Goal: Task Accomplishment & Management: Use online tool/utility

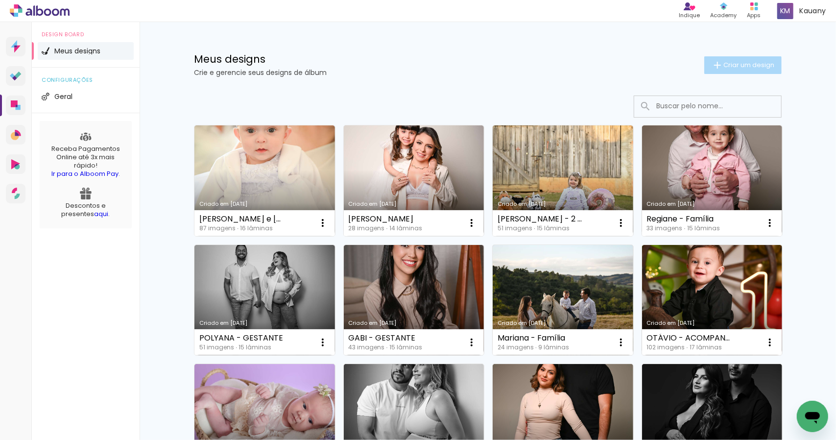
click at [755, 64] on span "Criar um design" at bounding box center [748, 65] width 51 height 6
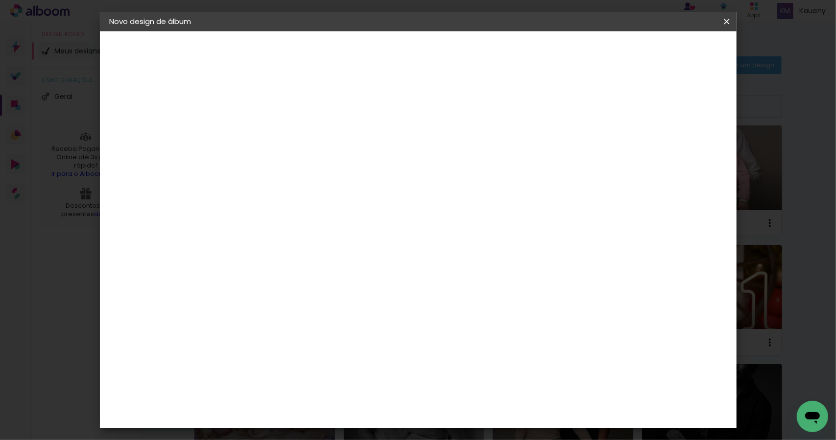
drag, startPoint x: 504, startPoint y: 130, endPoint x: 505, endPoint y: 123, distance: 7.0
click at [270, 131] on input at bounding box center [270, 131] width 0 height 15
type input "aurora acompanhamento"
type paper-input "aurora acompanhamento"
click at [0, 0] on slot "Avançar" at bounding box center [0, 0] width 0 height 0
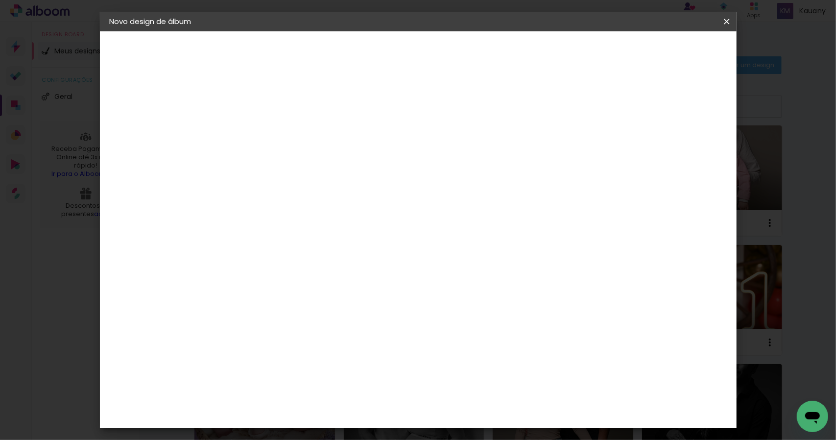
click at [0, 0] on slot "Tamanho Livre" at bounding box center [0, 0] width 0 height 0
click at [0, 0] on slot "Avançar" at bounding box center [0, 0] width 0 height 0
drag, startPoint x: 253, startPoint y: 277, endPoint x: 175, endPoint y: 287, distance: 78.0
click at [175, 31] on quentale-album-spec "Iniciar design Iniciar design" at bounding box center [418, 31] width 637 height 0
type input "3"
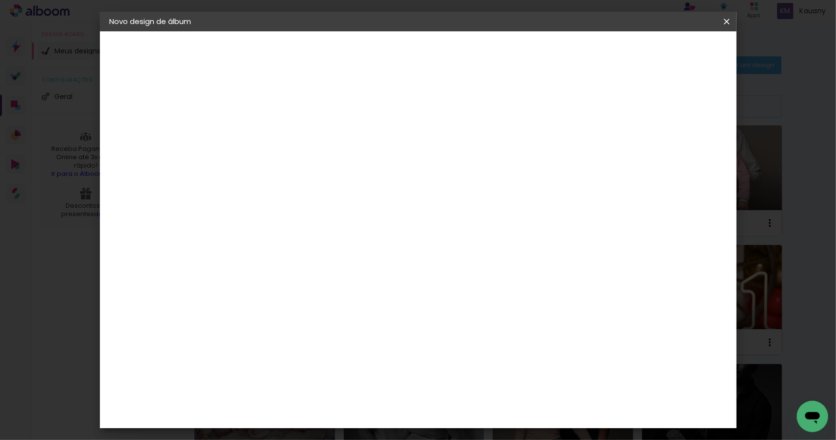
type input "25"
type paper-input "25"
click at [479, 374] on input "60" at bounding box center [471, 376] width 25 height 15
type input "50"
type paper-input "50"
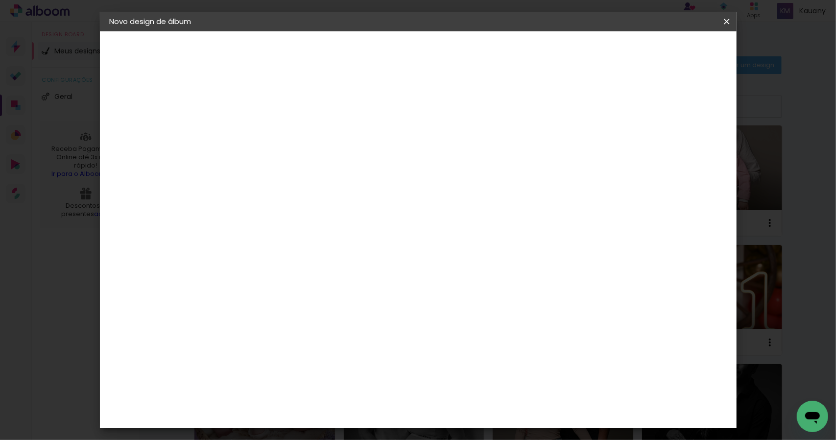
drag, startPoint x: 696, startPoint y: 52, endPoint x: 701, endPoint y: 48, distance: 6.7
click at [665, 51] on span "Iniciar design" at bounding box center [643, 51] width 45 height 7
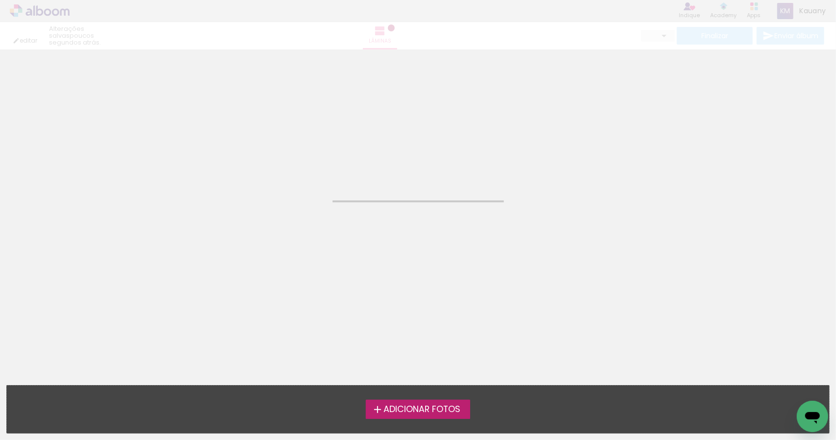
click at [444, 409] on span "Adicionar Fotos" at bounding box center [422, 409] width 77 height 9
click at [0, 0] on input "file" at bounding box center [0, 0] width 0 height 0
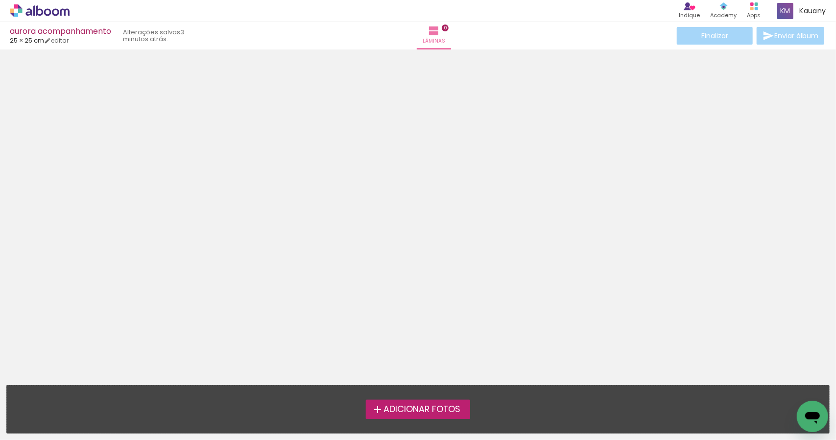
click at [446, 416] on label "Adicionar Fotos" at bounding box center [418, 409] width 104 height 19
click at [0, 0] on input "file" at bounding box center [0, 0] width 0 height 0
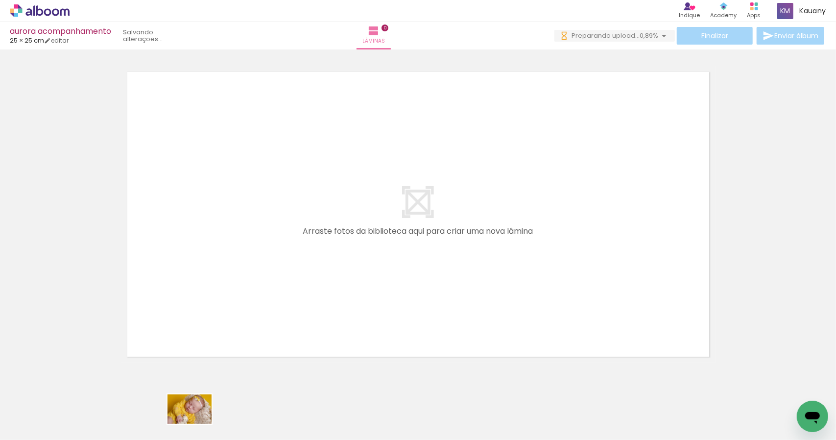
drag, startPoint x: 189, startPoint y: 408, endPoint x: 244, endPoint y: 421, distance: 57.4
click at [198, 422] on div at bounding box center [178, 406] width 44 height 29
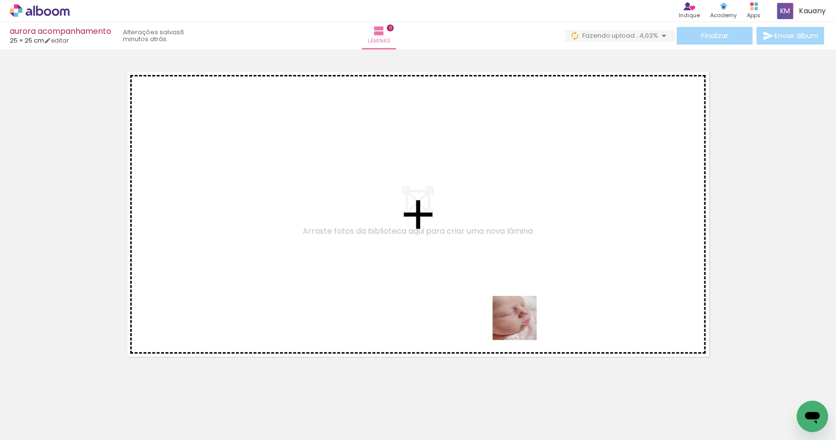
drag, startPoint x: 528, startPoint y: 408, endPoint x: 487, endPoint y: 238, distance: 175.2
click at [490, 239] on quentale-workspace at bounding box center [418, 220] width 836 height 440
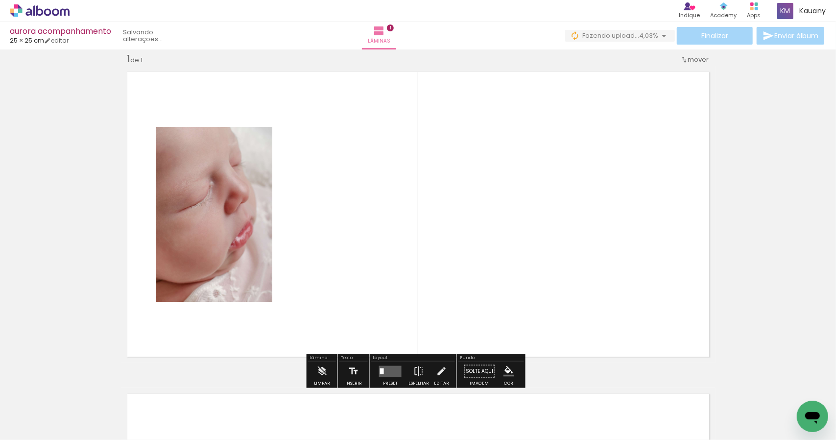
scroll to position [12, 0]
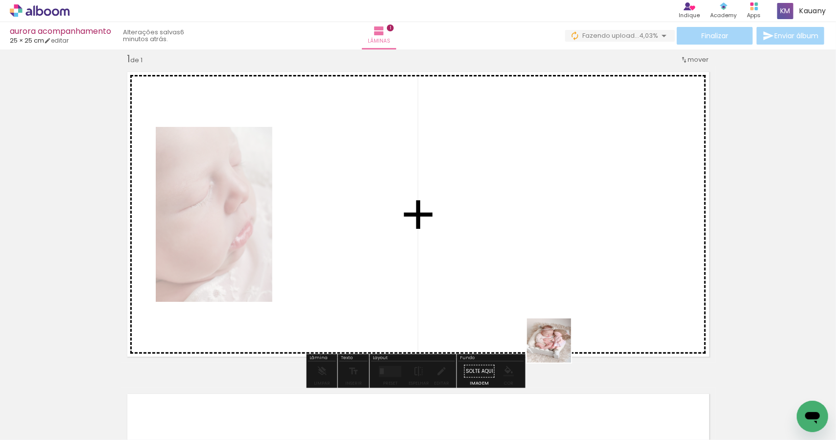
drag, startPoint x: 572, startPoint y: 405, endPoint x: 551, endPoint y: 292, distance: 115.2
click at [518, 272] on quentale-workspace at bounding box center [418, 220] width 836 height 440
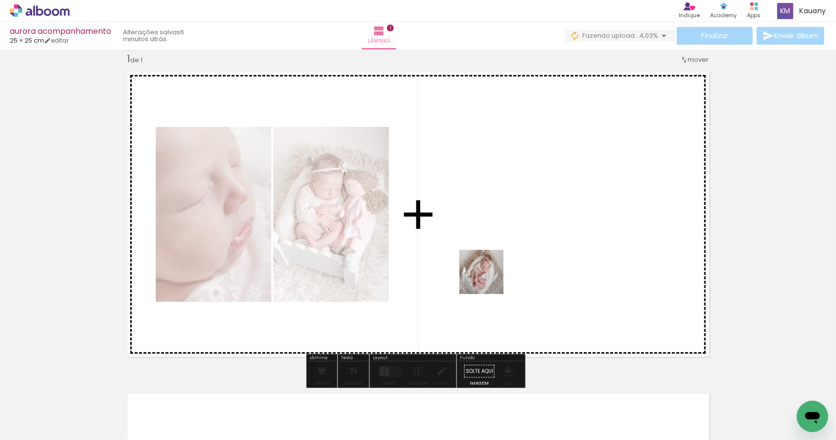
drag, startPoint x: 480, startPoint y: 308, endPoint x: 438, endPoint y: 398, distance: 99.3
click at [489, 278] on quentale-workspace at bounding box center [418, 220] width 836 height 440
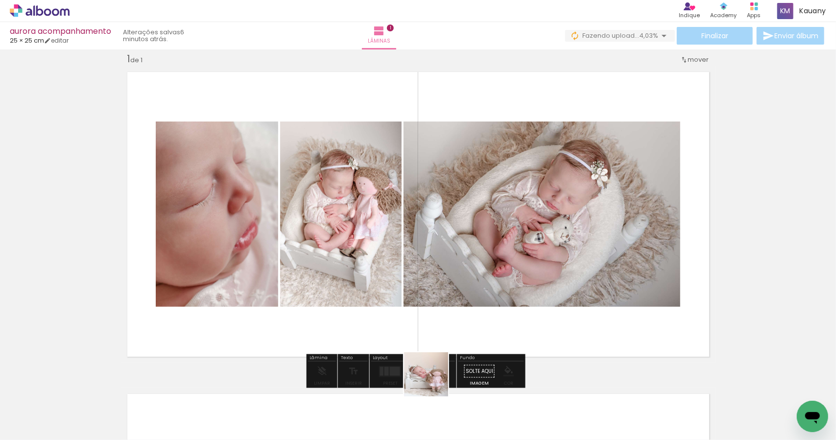
drag, startPoint x: 420, startPoint y: 408, endPoint x: 372, endPoint y: 412, distance: 48.2
click at [466, 328] on quentale-workspace at bounding box center [418, 220] width 836 height 440
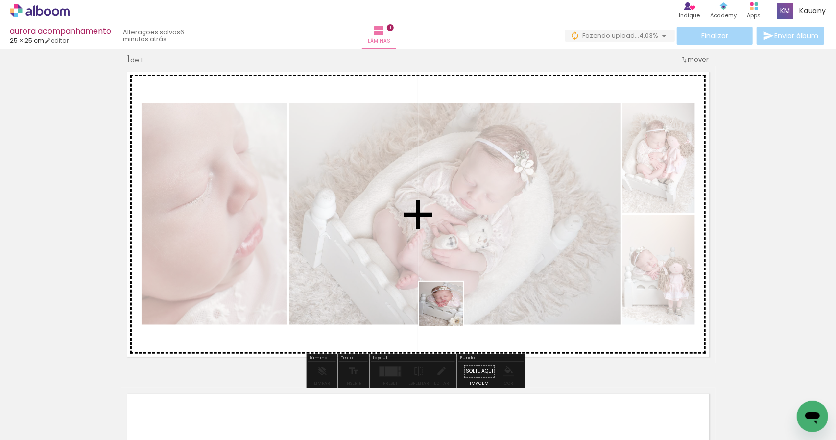
drag, startPoint x: 367, startPoint y: 410, endPoint x: 484, endPoint y: 276, distance: 177.7
click at [476, 276] on quentale-workspace at bounding box center [418, 220] width 836 height 440
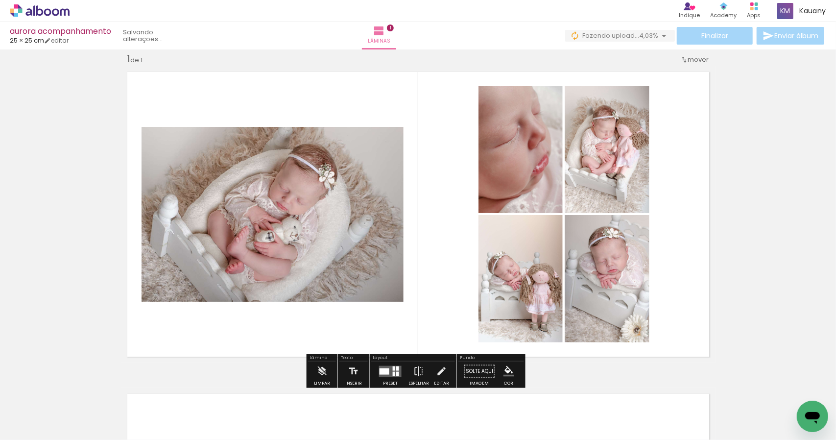
drag, startPoint x: 634, startPoint y: 413, endPoint x: 561, endPoint y: 225, distance: 201.7
click at [573, 234] on quentale-workspace at bounding box center [418, 220] width 836 height 440
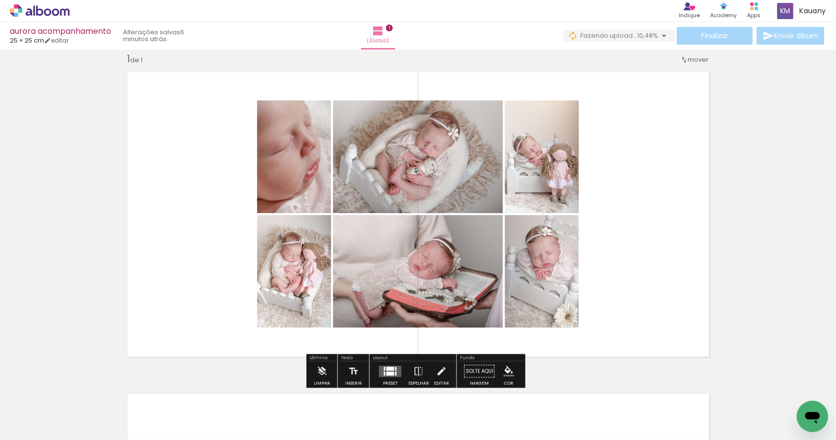
click at [391, 368] on div at bounding box center [390, 368] width 8 height 4
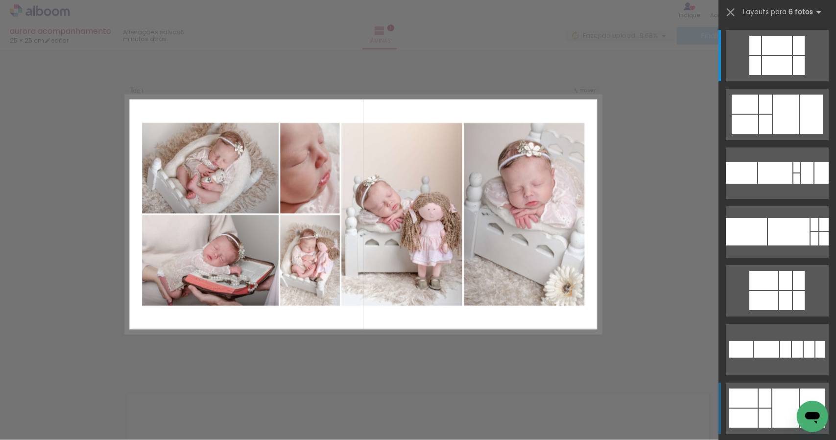
click at [777, 134] on div at bounding box center [786, 115] width 26 height 40
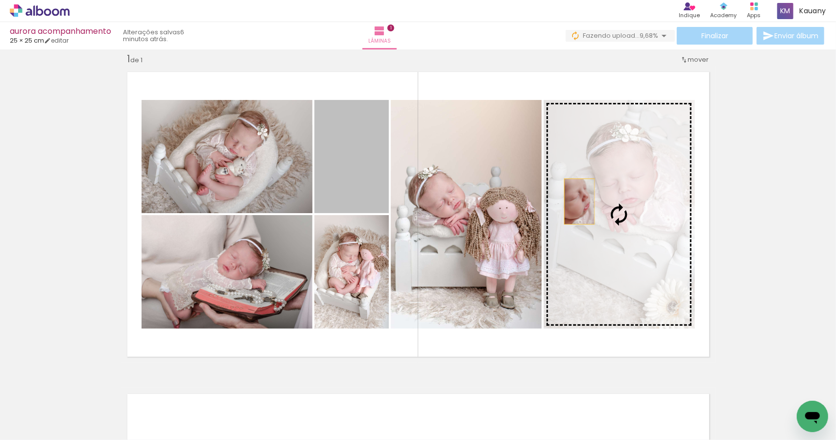
drag, startPoint x: 357, startPoint y: 176, endPoint x: 576, endPoint y: 190, distance: 219.4
click at [0, 0] on slot at bounding box center [0, 0] width 0 height 0
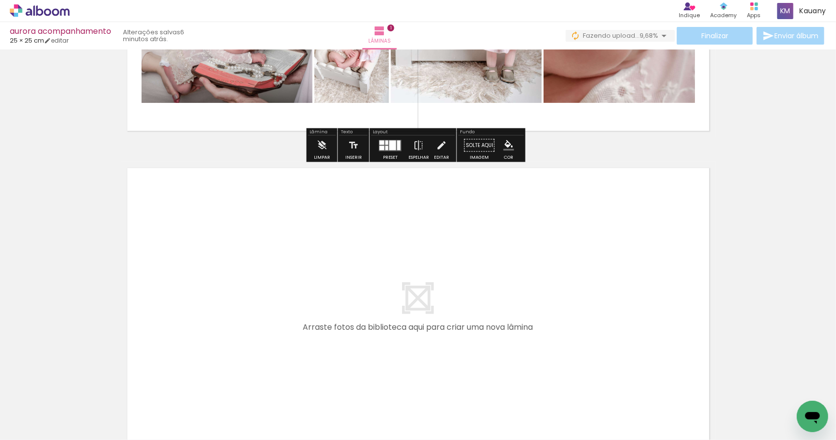
scroll to position [253, 0]
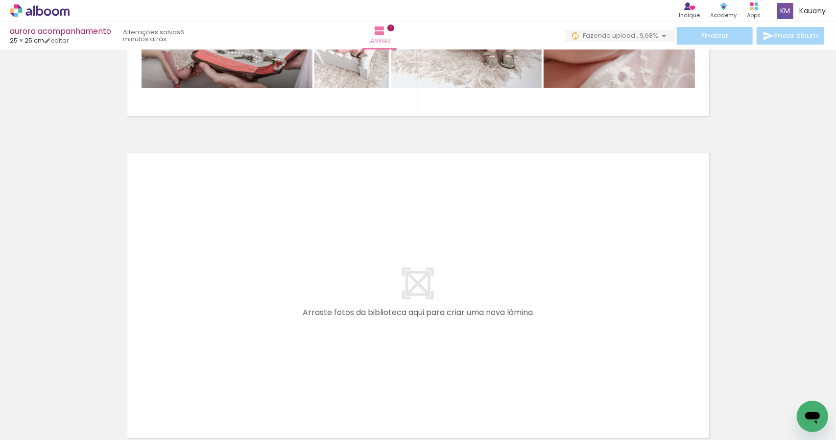
drag, startPoint x: 686, startPoint y: 393, endPoint x: 602, endPoint y: 224, distance: 189.0
click at [602, 224] on quentale-workspace at bounding box center [418, 220] width 836 height 440
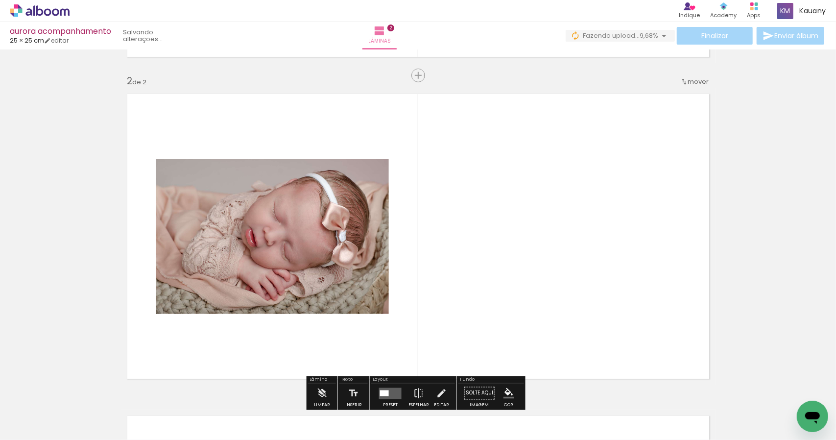
scroll to position [334, 0]
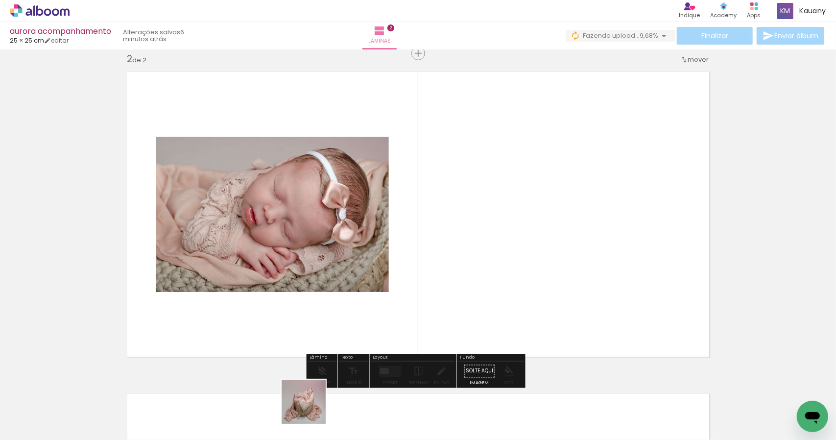
drag, startPoint x: 307, startPoint y: 414, endPoint x: 233, endPoint y: 381, distance: 80.9
click at [454, 288] on quentale-workspace at bounding box center [418, 220] width 836 height 440
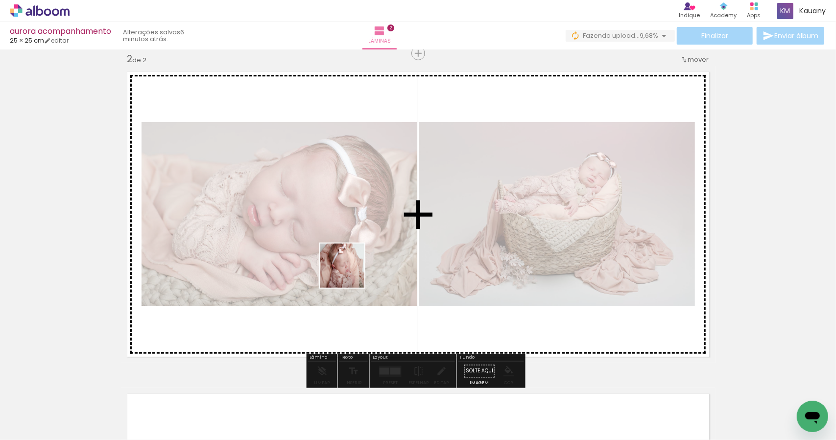
drag, startPoint x: 251, startPoint y: 403, endPoint x: 216, endPoint y: 402, distance: 35.8
click at [352, 269] on quentale-workspace at bounding box center [418, 220] width 836 height 440
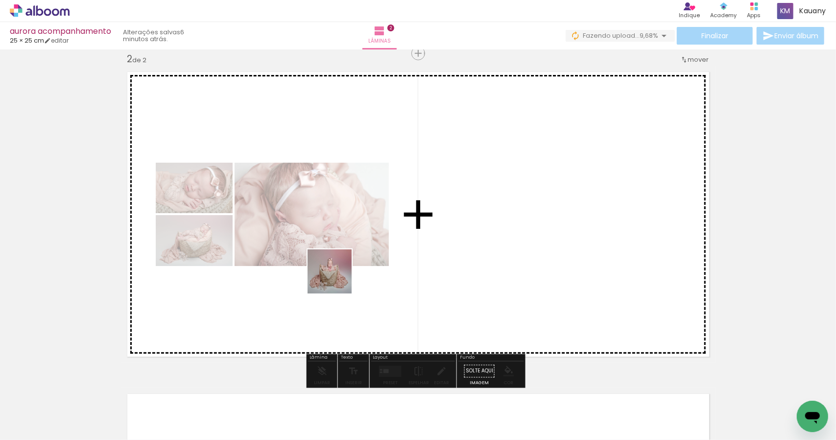
drag, startPoint x: 199, startPoint y: 415, endPoint x: 342, endPoint y: 275, distance: 200.2
click at [342, 275] on quentale-workspace at bounding box center [418, 220] width 836 height 440
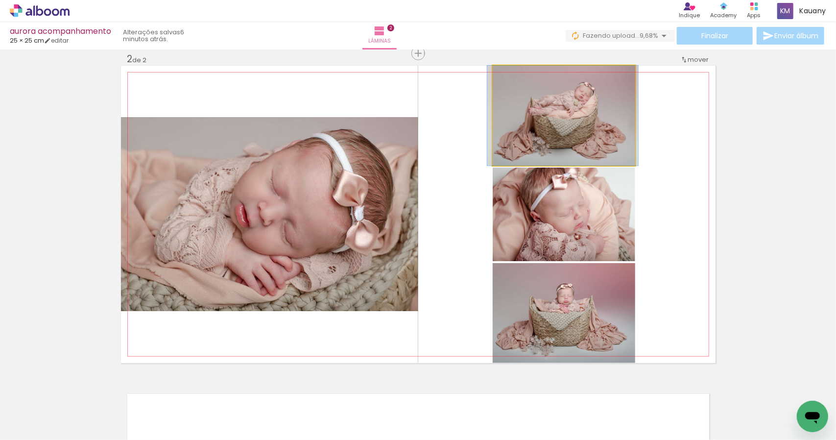
drag, startPoint x: 593, startPoint y: 107, endPoint x: 594, endPoint y: 113, distance: 6.0
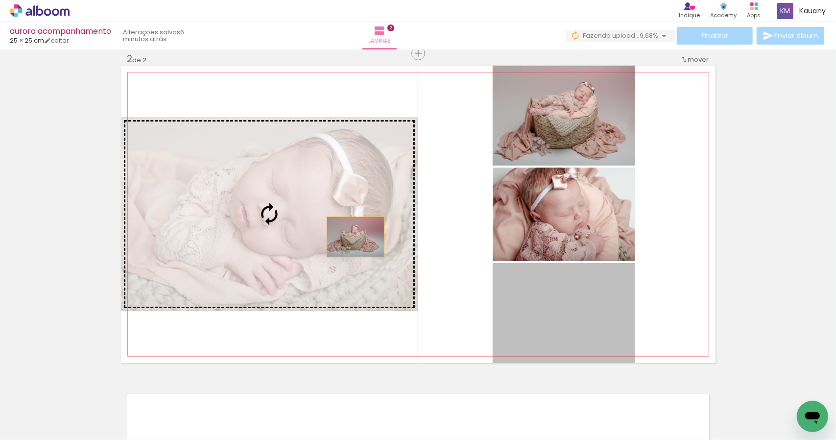
drag, startPoint x: 597, startPoint y: 316, endPoint x: 340, endPoint y: 221, distance: 274.0
click at [0, 0] on slot at bounding box center [0, 0] width 0 height 0
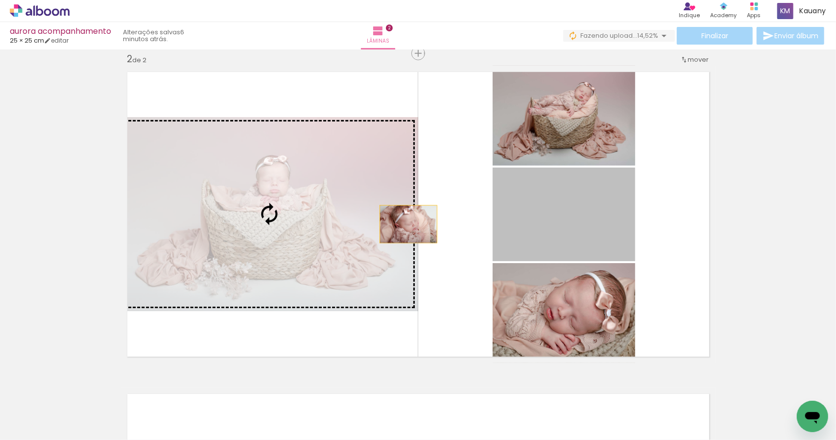
drag, startPoint x: 601, startPoint y: 216, endPoint x: 338, endPoint y: 211, distance: 263.1
click at [0, 0] on slot at bounding box center [0, 0] width 0 height 0
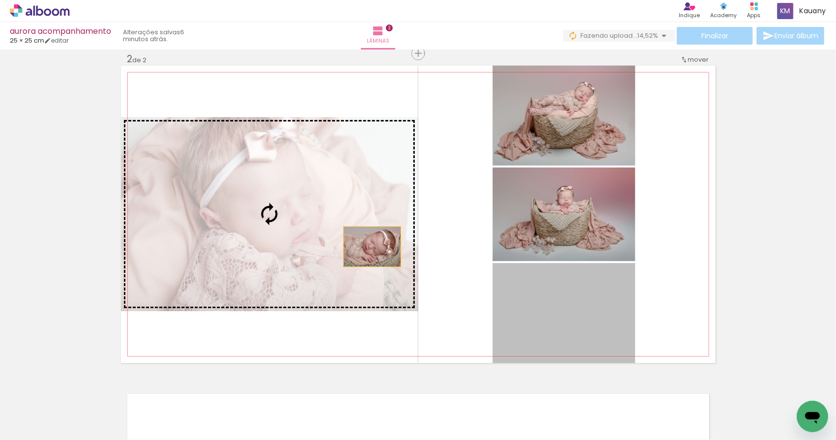
drag, startPoint x: 550, startPoint y: 317, endPoint x: 304, endPoint y: 226, distance: 261.8
click at [0, 0] on slot at bounding box center [0, 0] width 0 height 0
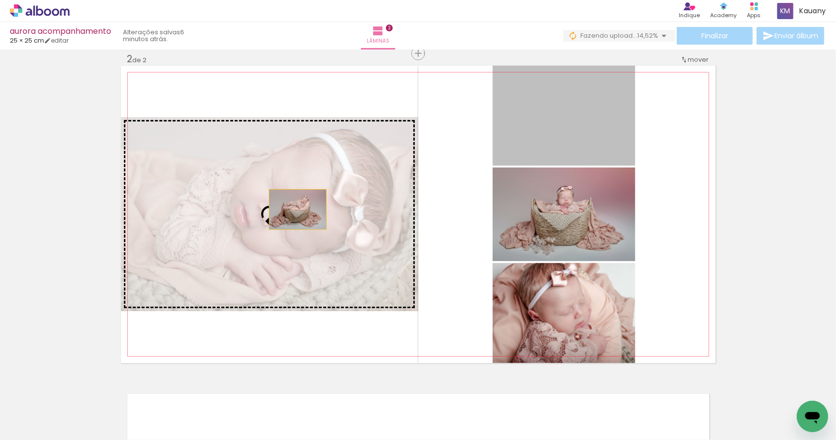
drag, startPoint x: 576, startPoint y: 120, endPoint x: 280, endPoint y: 213, distance: 309.5
click at [0, 0] on slot at bounding box center [0, 0] width 0 height 0
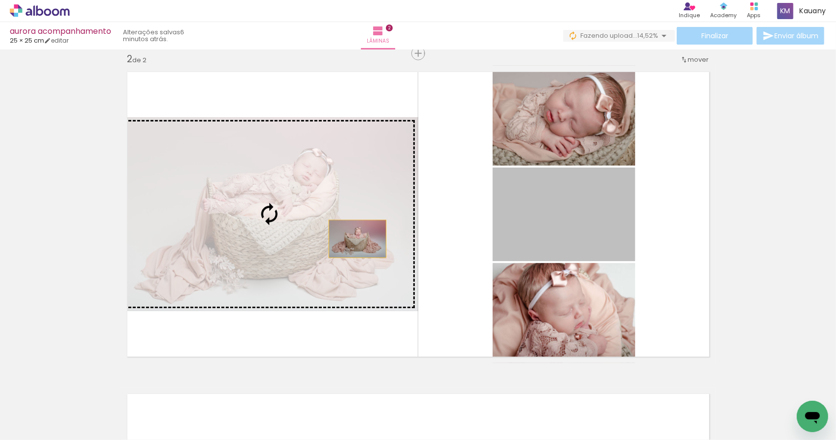
drag, startPoint x: 578, startPoint y: 244, endPoint x: 331, endPoint y: 236, distance: 247.5
click at [0, 0] on slot at bounding box center [0, 0] width 0 height 0
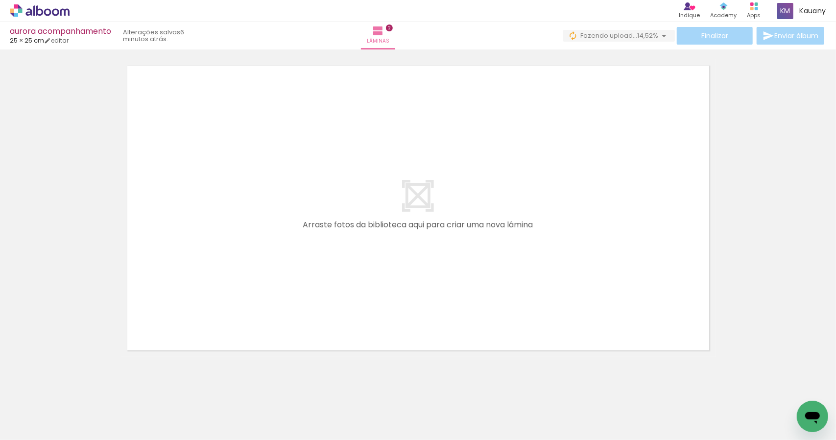
scroll to position [0, 805]
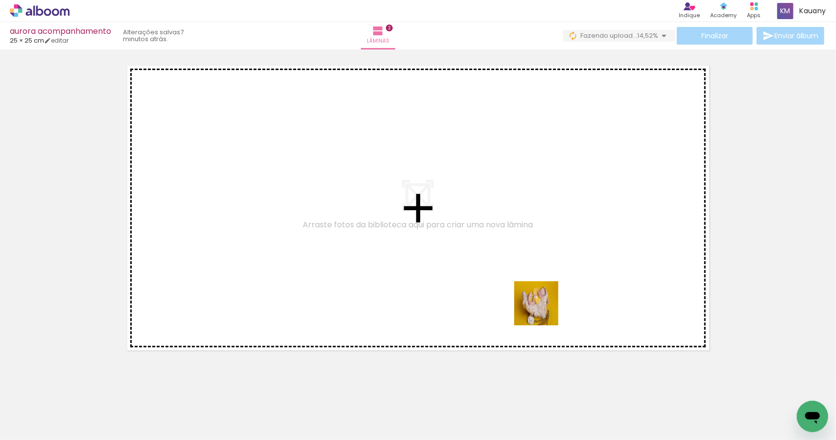
drag, startPoint x: 573, startPoint y: 414, endPoint x: 399, endPoint y: 345, distance: 186.6
click at [537, 250] on quentale-workspace at bounding box center [418, 220] width 836 height 440
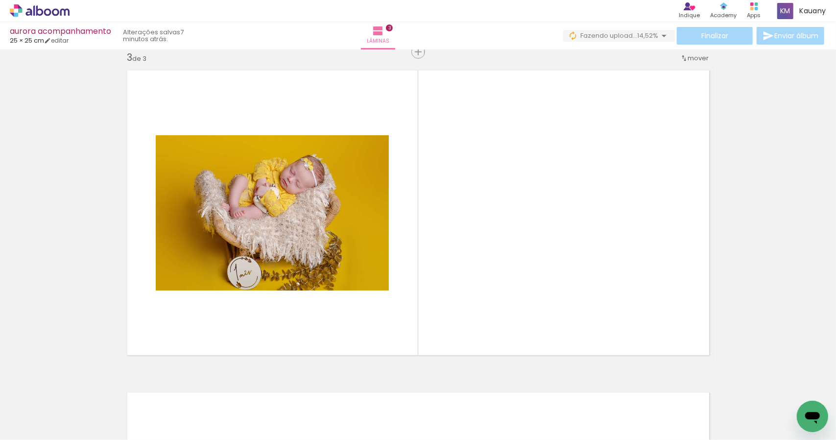
scroll to position [656, 0]
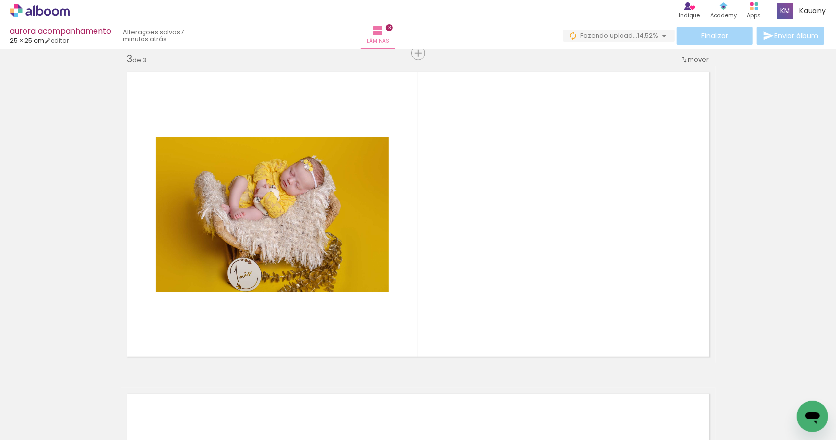
drag, startPoint x: 235, startPoint y: 410, endPoint x: 299, endPoint y: 391, distance: 66.5
click at [319, 272] on quentale-workspace at bounding box center [418, 220] width 836 height 440
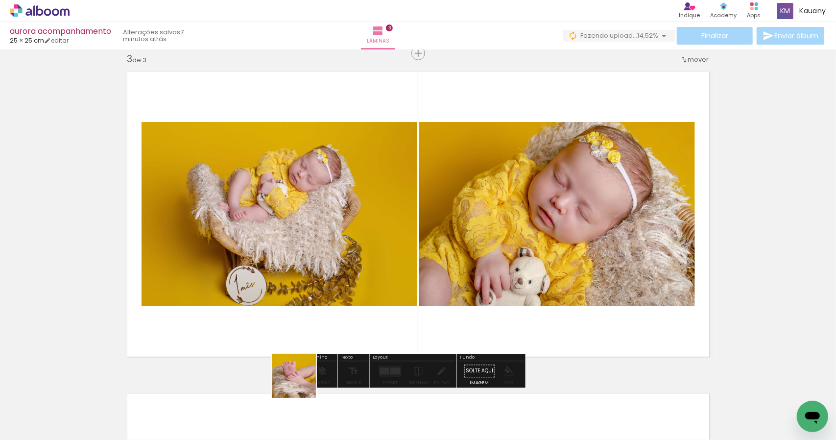
drag, startPoint x: 288, startPoint y: 409, endPoint x: 356, endPoint y: 345, distance: 92.9
click at [357, 219] on quentale-workspace at bounding box center [418, 220] width 836 height 440
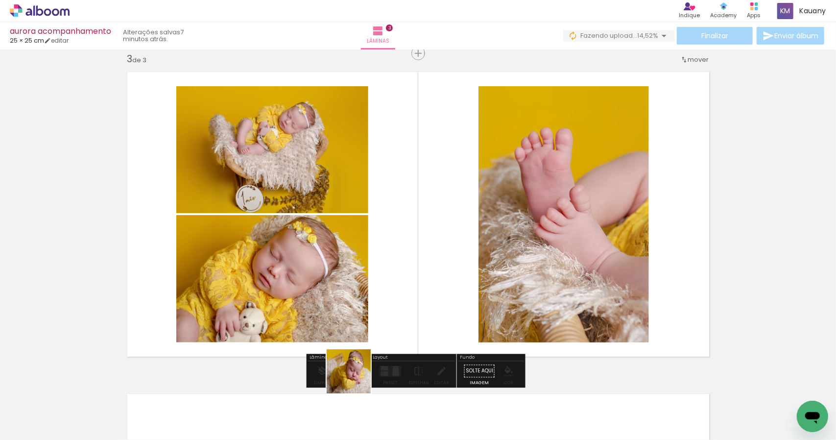
drag, startPoint x: 347, startPoint y: 405, endPoint x: 411, endPoint y: 418, distance: 66.0
click at [384, 266] on quentale-workspace at bounding box center [418, 220] width 836 height 440
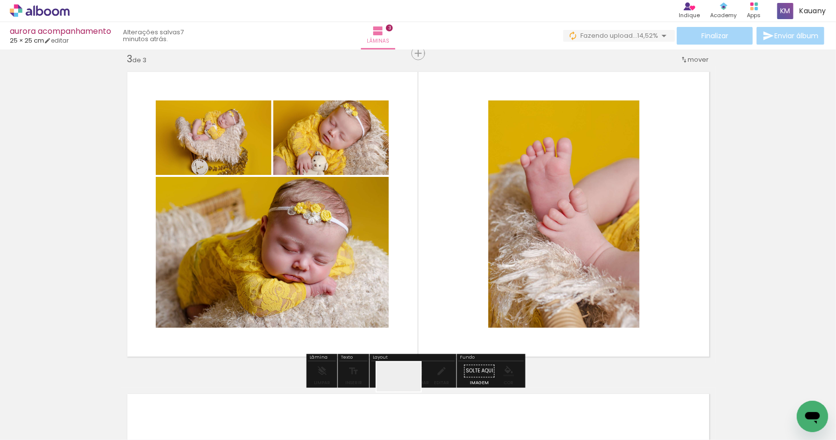
drag, startPoint x: 406, startPoint y: 391, endPoint x: 452, endPoint y: 419, distance: 53.8
click at [425, 257] on quentale-workspace at bounding box center [418, 220] width 836 height 440
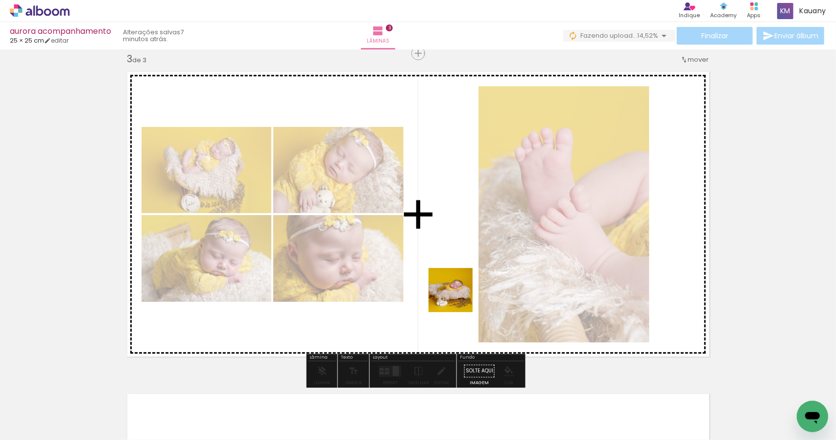
drag, startPoint x: 458, startPoint y: 297, endPoint x: 463, endPoint y: 210, distance: 87.3
click at [464, 246] on quentale-workspace at bounding box center [418, 220] width 836 height 440
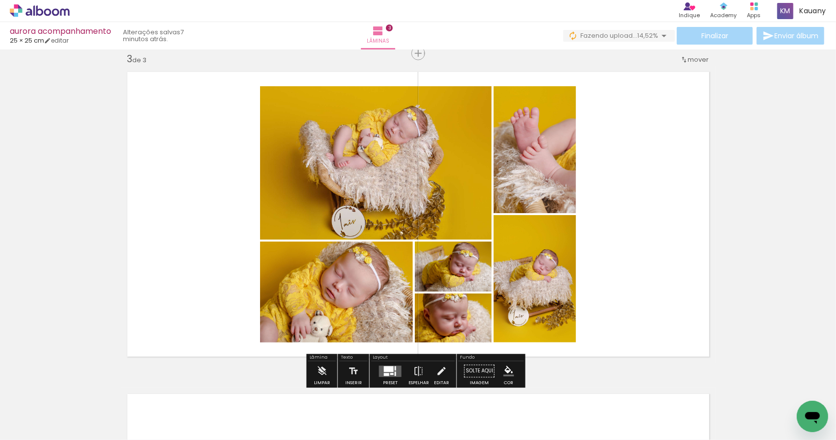
drag, startPoint x: 388, startPoint y: 367, endPoint x: 534, endPoint y: 255, distance: 184.4
click at [388, 368] on div at bounding box center [389, 369] width 10 height 6
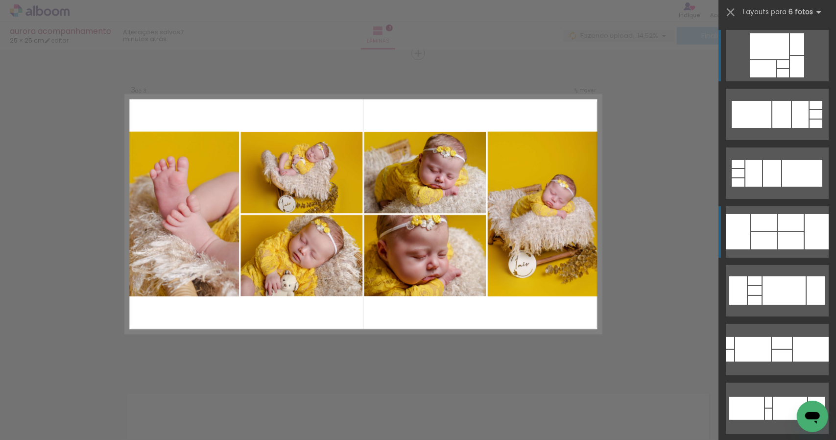
click at [790, 55] on div at bounding box center [797, 44] width 14 height 22
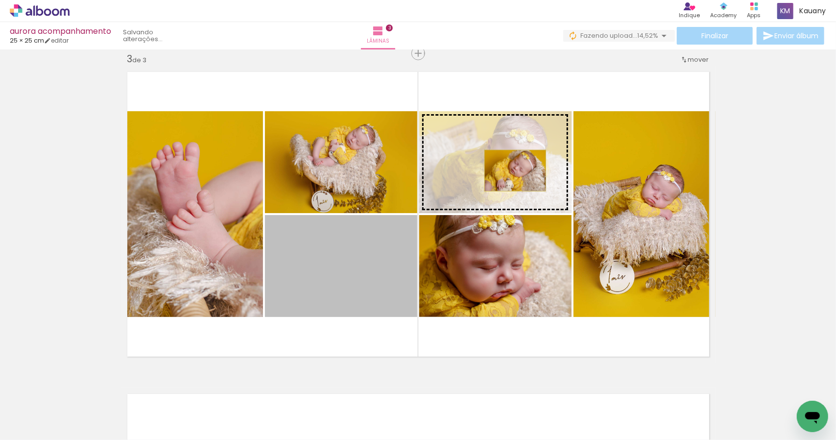
drag, startPoint x: 356, startPoint y: 292, endPoint x: 507, endPoint y: 170, distance: 194.4
click at [0, 0] on slot at bounding box center [0, 0] width 0 height 0
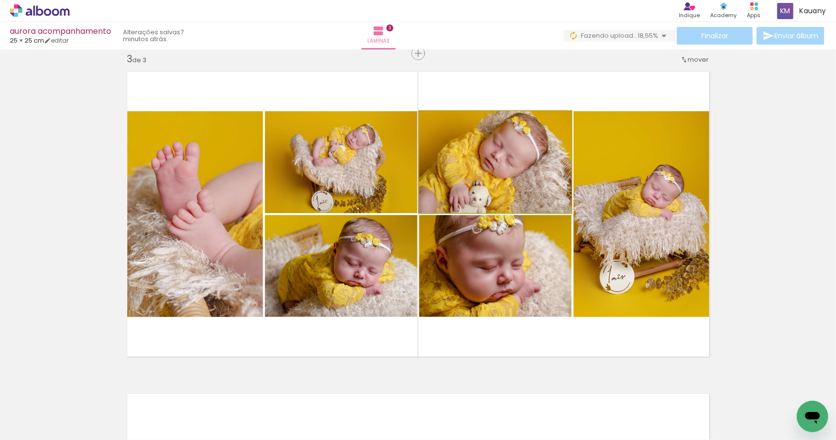
drag, startPoint x: 499, startPoint y: 171, endPoint x: 504, endPoint y: 270, distance: 99.0
click at [0, 0] on slot at bounding box center [0, 0] width 0 height 0
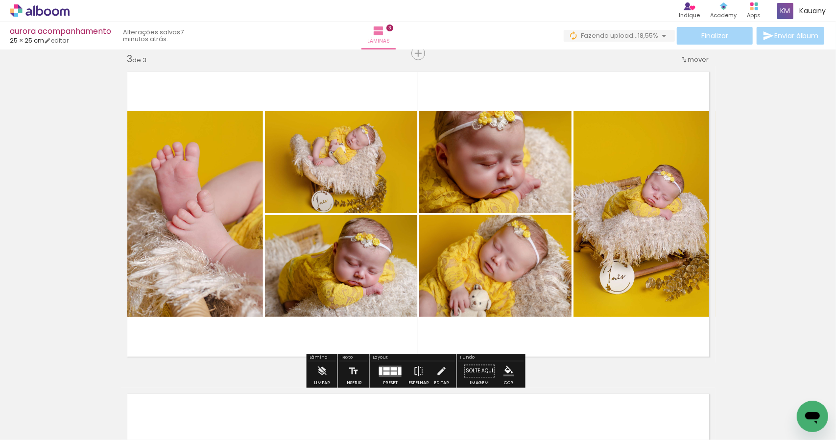
click at [767, 210] on div "Inserir lâmina 1 de 3 Inserir lâmina 2 de 3 Inserir lâmina 3 de 3" at bounding box center [418, 41] width 836 height 1288
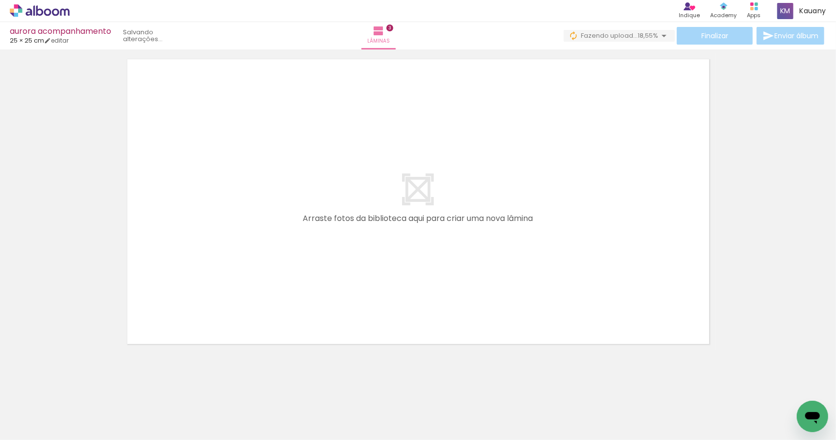
scroll to position [0, 1227]
drag, startPoint x: 194, startPoint y: 403, endPoint x: 261, endPoint y: 396, distance: 67.0
click at [261, 277] on quentale-workspace at bounding box center [418, 220] width 836 height 440
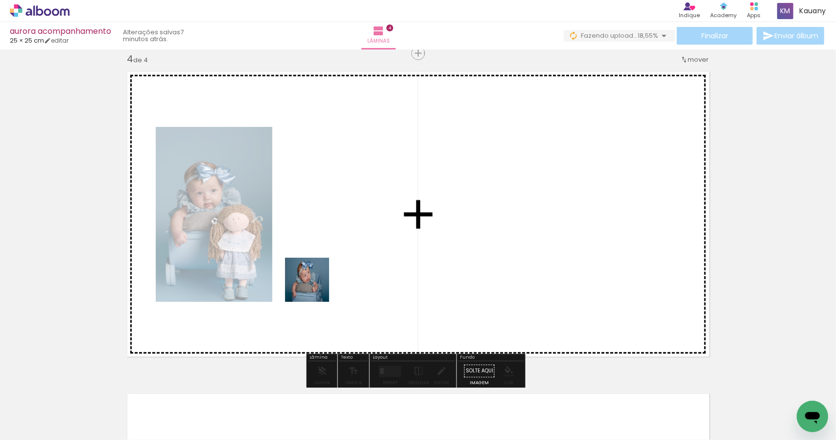
scroll to position [978, 0]
drag, startPoint x: 287, startPoint y: 325, endPoint x: 332, endPoint y: 376, distance: 68.0
click at [319, 276] on quentale-workspace at bounding box center [418, 220] width 836 height 440
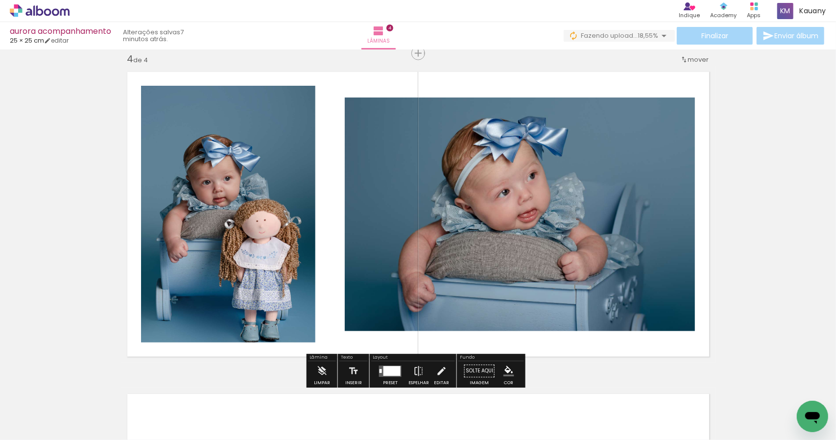
drag, startPoint x: 307, startPoint y: 404, endPoint x: 376, endPoint y: 384, distance: 72.5
click at [365, 271] on quentale-workspace at bounding box center [418, 220] width 836 height 440
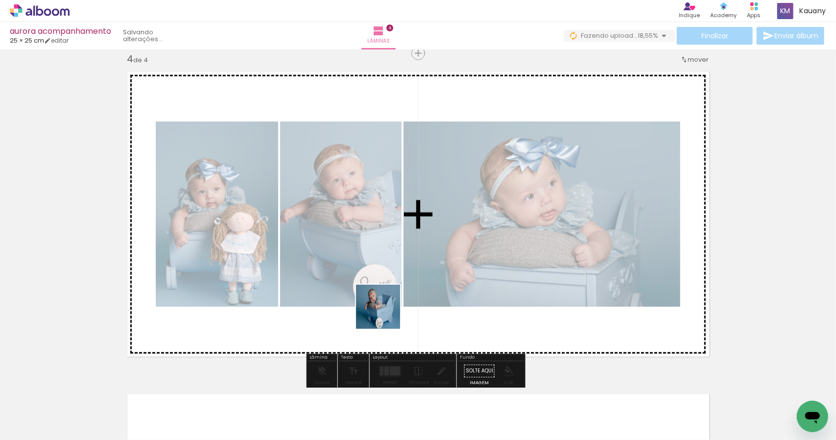
drag, startPoint x: 385, startPoint y: 314, endPoint x: 415, endPoint y: 416, distance: 106.6
click at [407, 275] on quentale-workspace at bounding box center [418, 220] width 836 height 440
